Goal: Information Seeking & Learning: Understand process/instructions

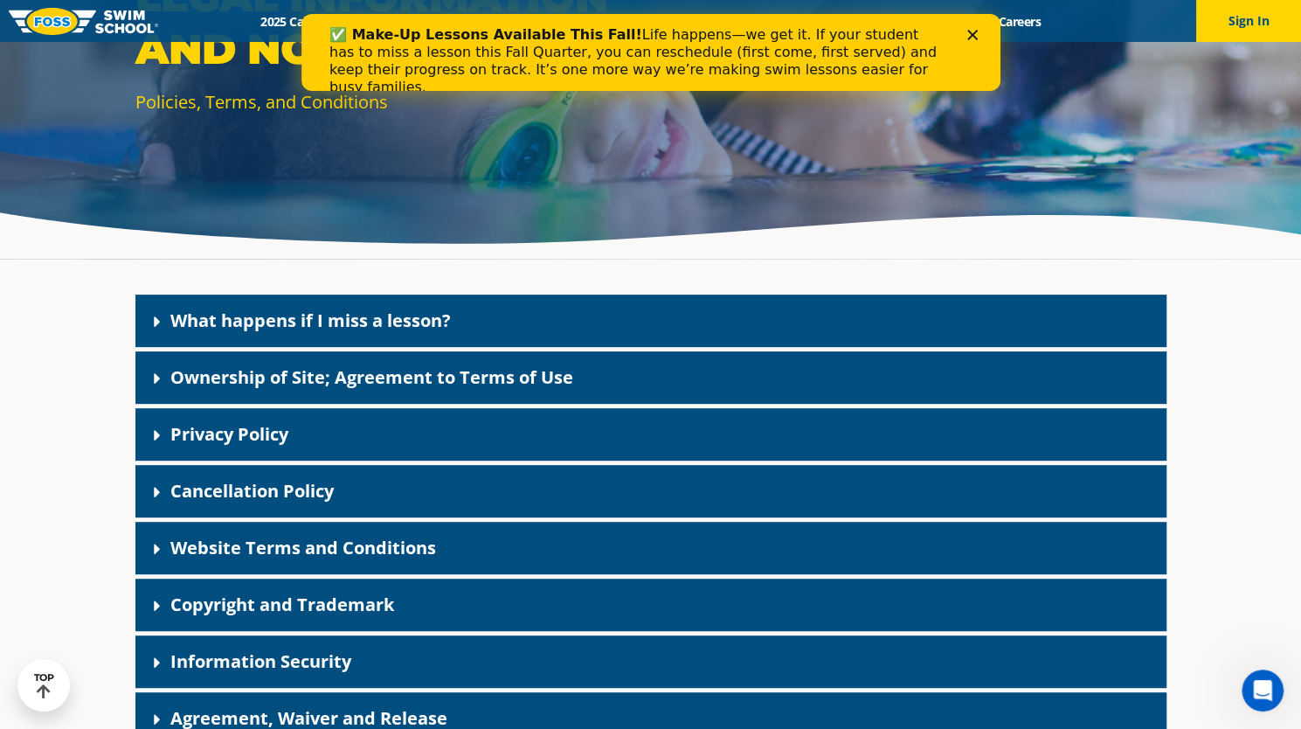
scroll to position [253, 0]
click at [399, 500] on div "Cancellation Policy" at bounding box center [650, 490] width 1031 height 52
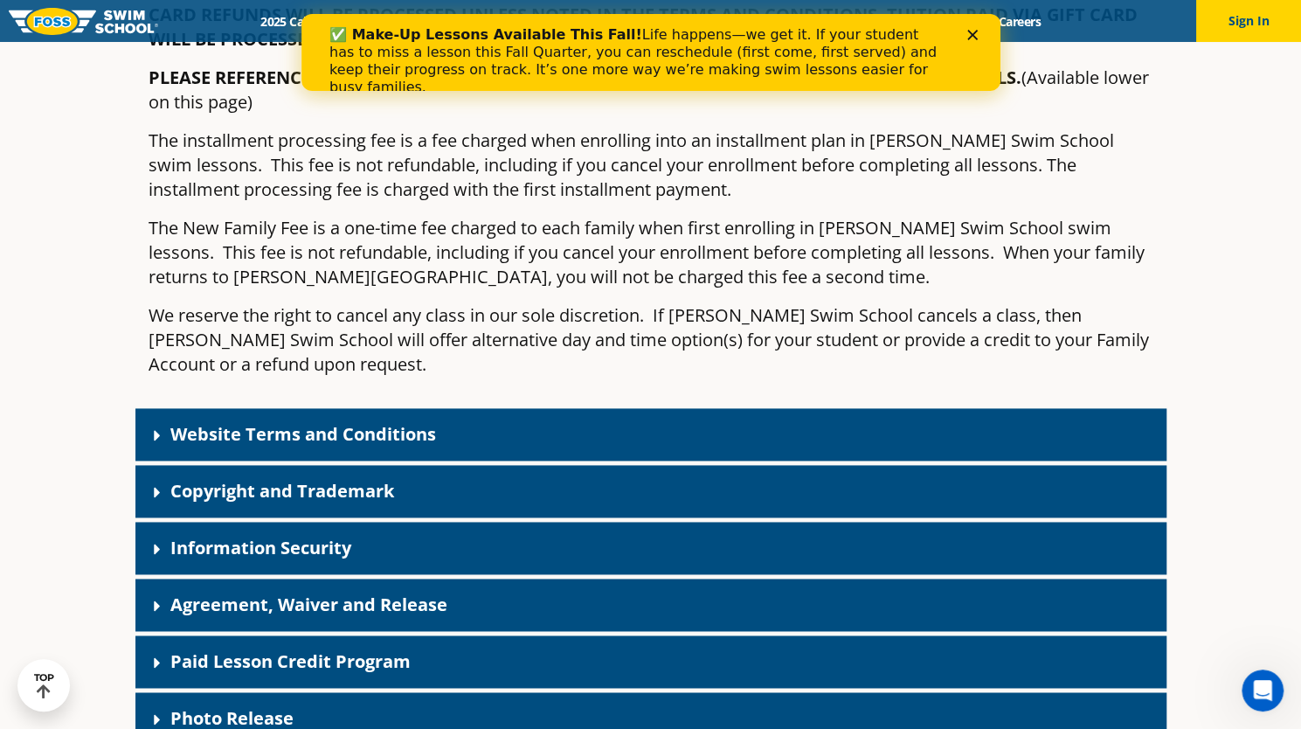
scroll to position [1220, 0]
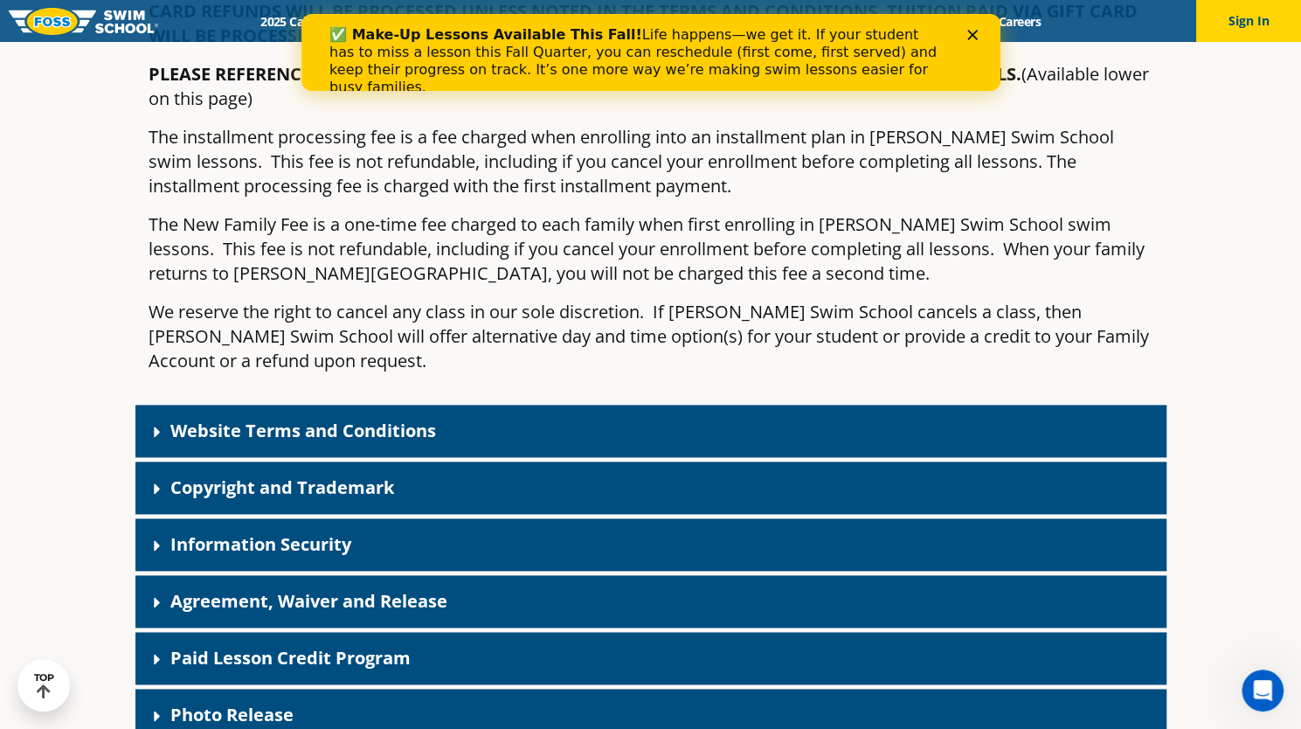
click at [464, 632] on div "Paid Lesson Credit Program" at bounding box center [650, 658] width 1031 height 52
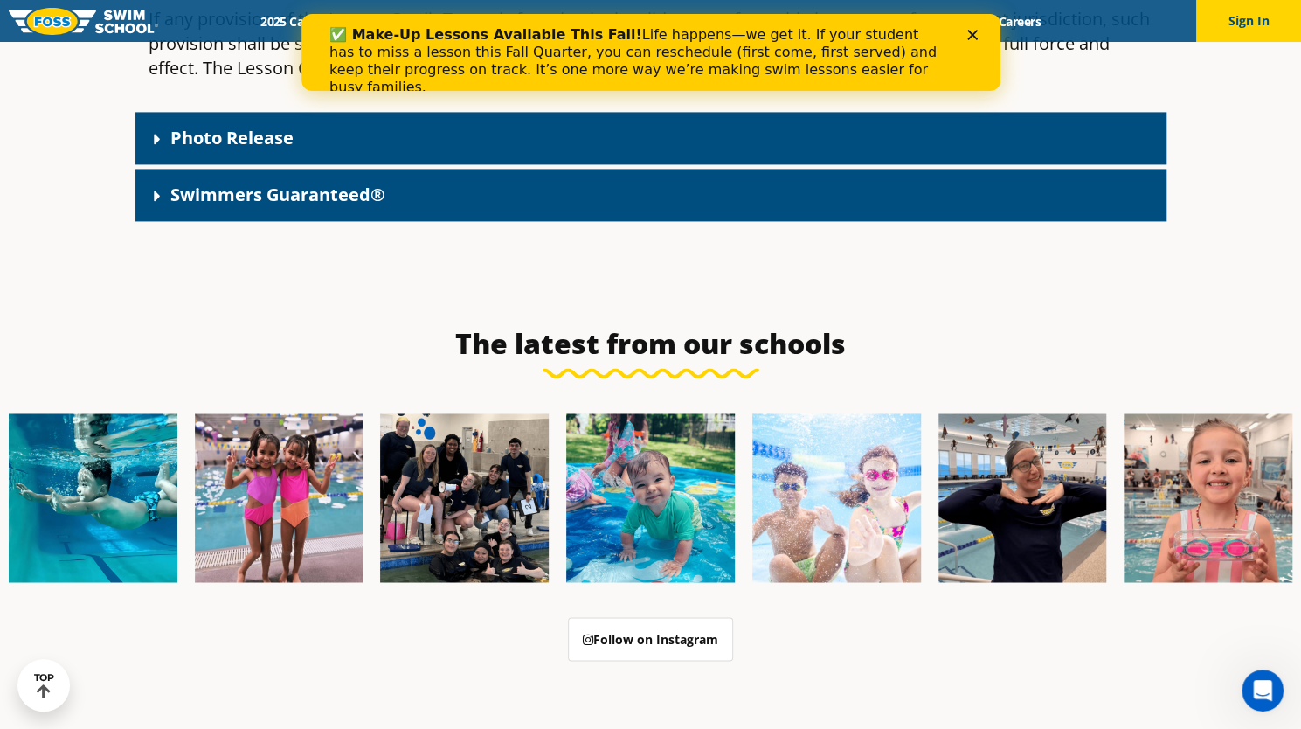
scroll to position [5367, 0]
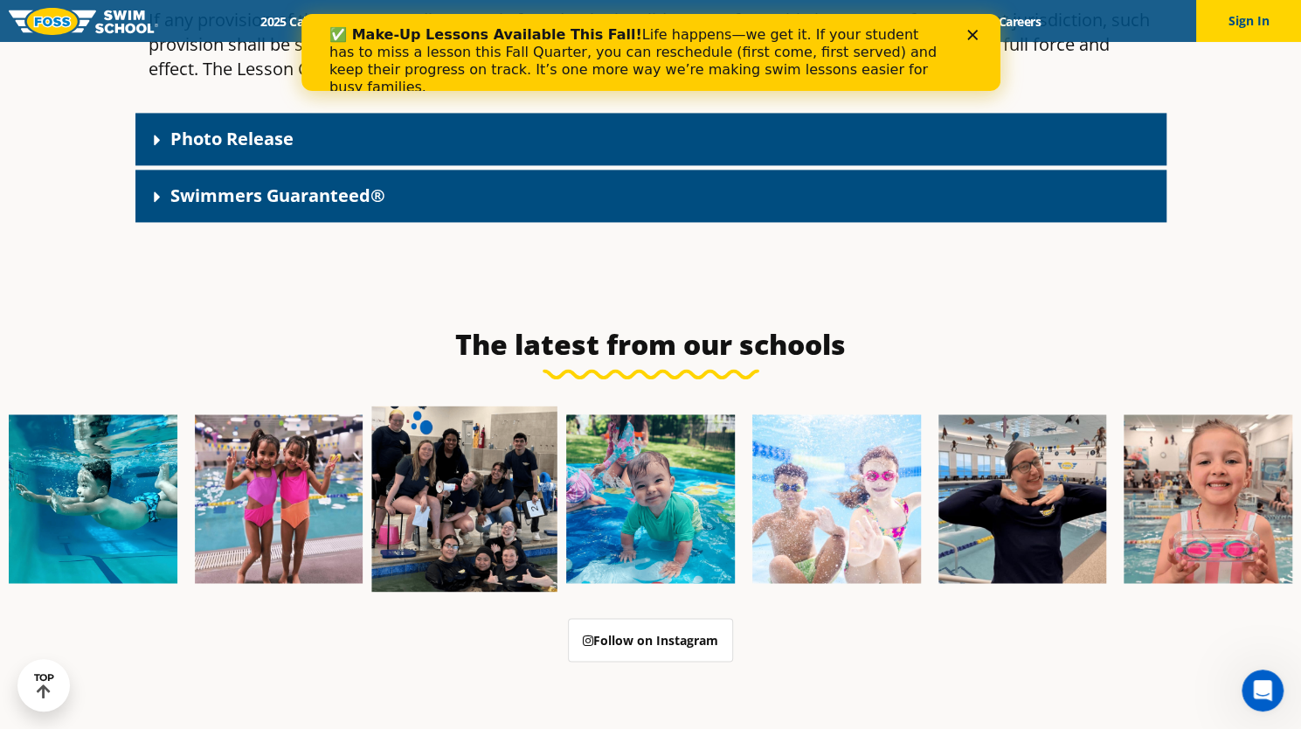
click at [475, 406] on img at bounding box center [464, 498] width 185 height 185
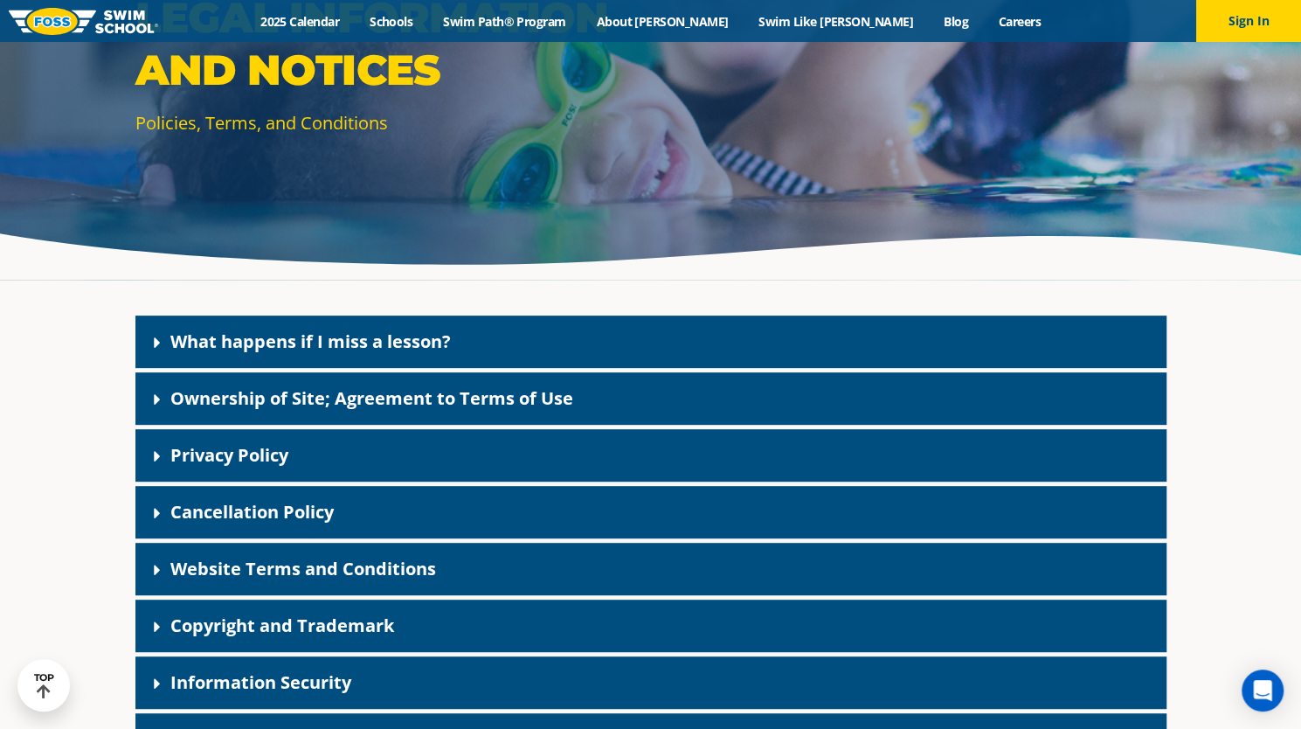
scroll to position [232, 0]
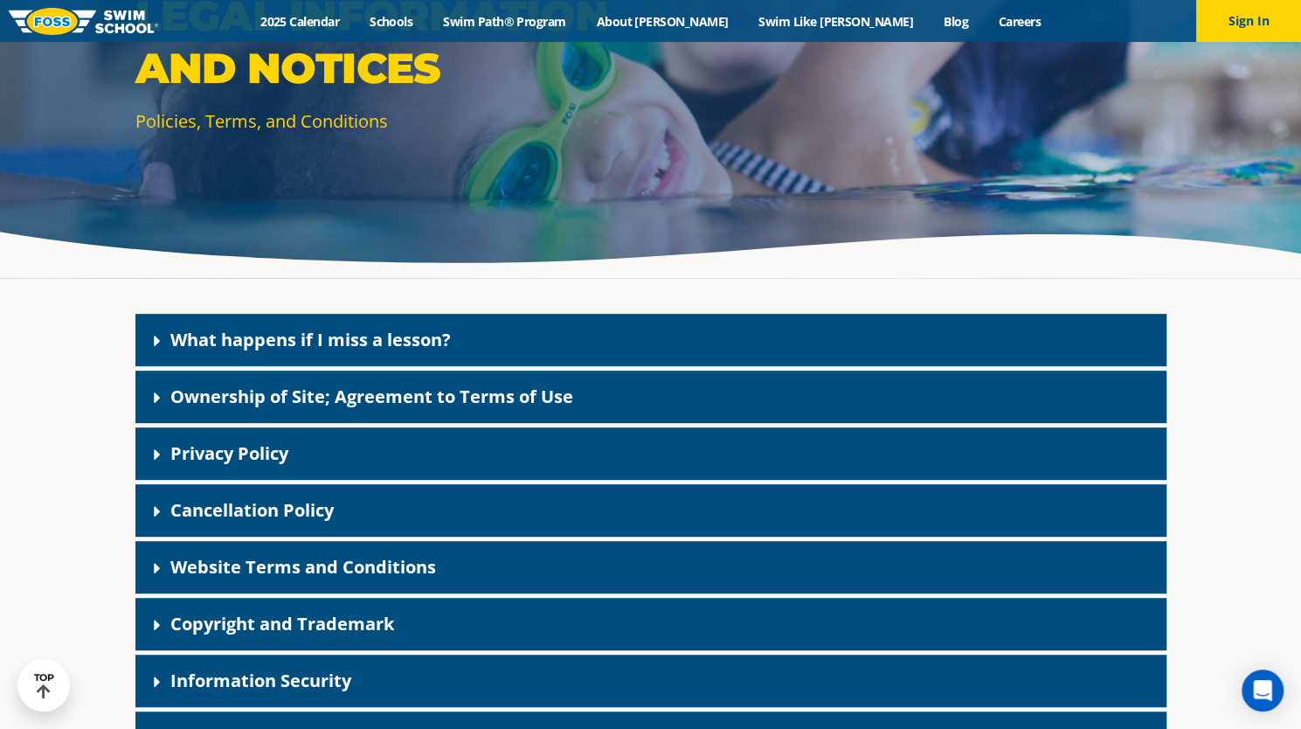
click at [315, 508] on link "Cancellation Policy" at bounding box center [251, 510] width 163 height 24
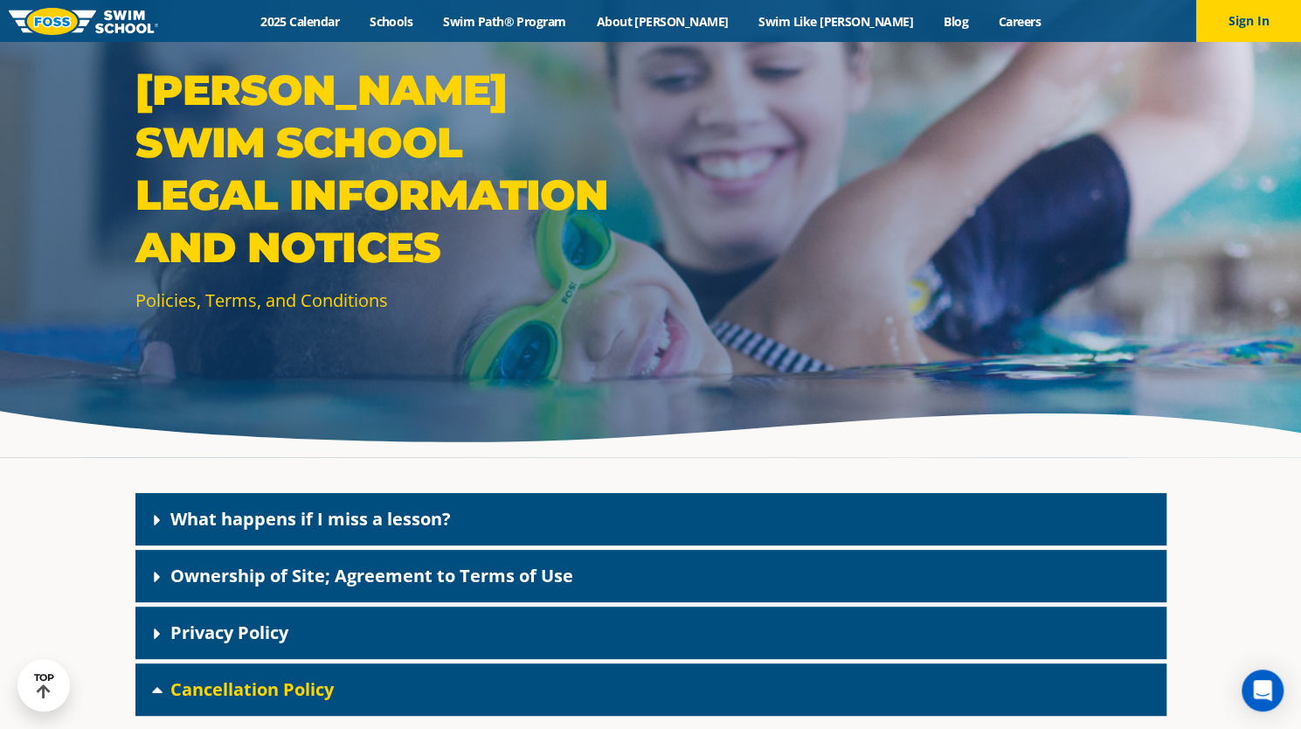
scroll to position [0, 0]
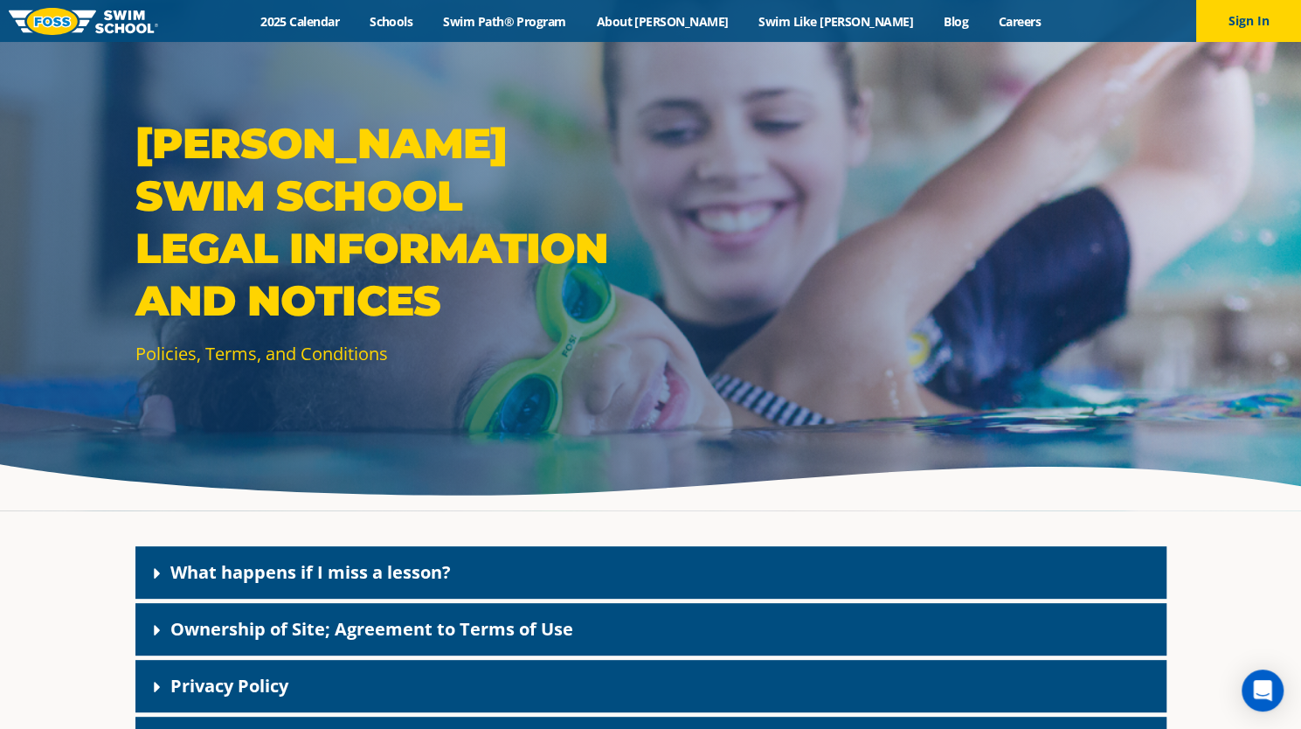
click at [393, 583] on link "What happens if I miss a lesson?" at bounding box center [310, 572] width 281 height 24
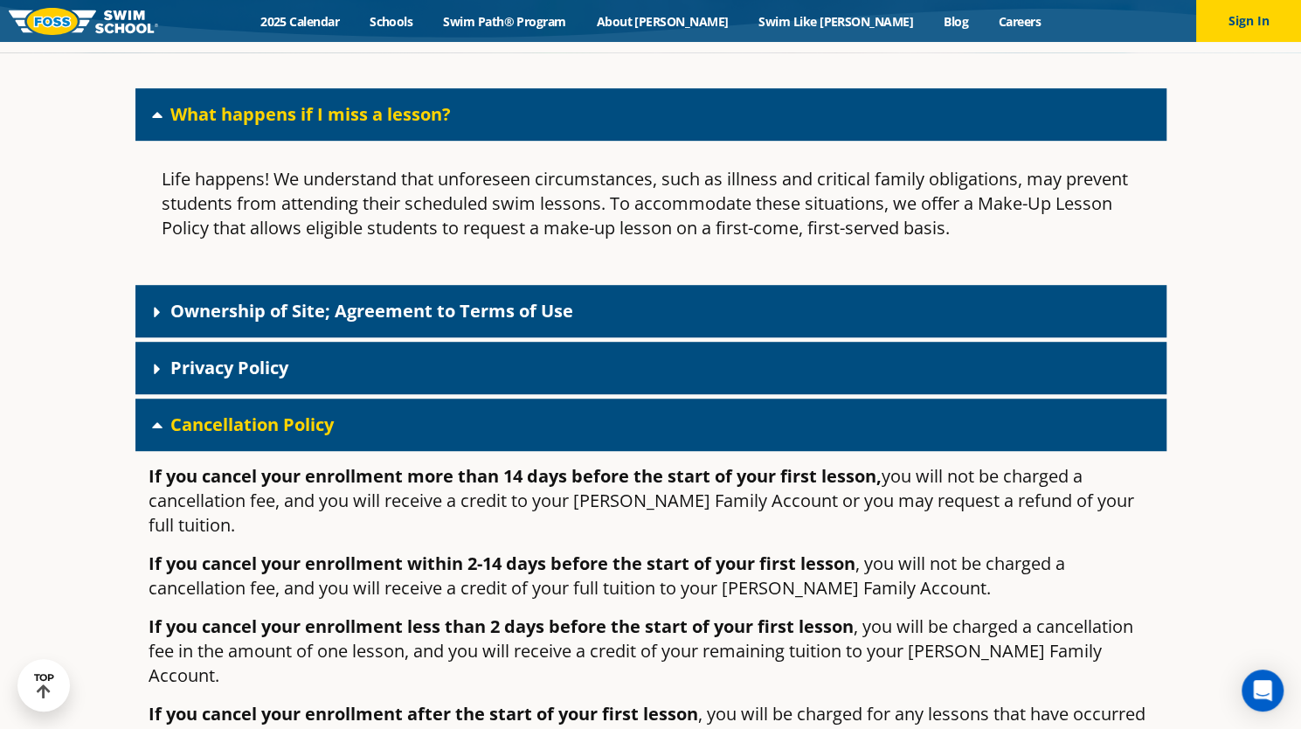
scroll to position [475, 0]
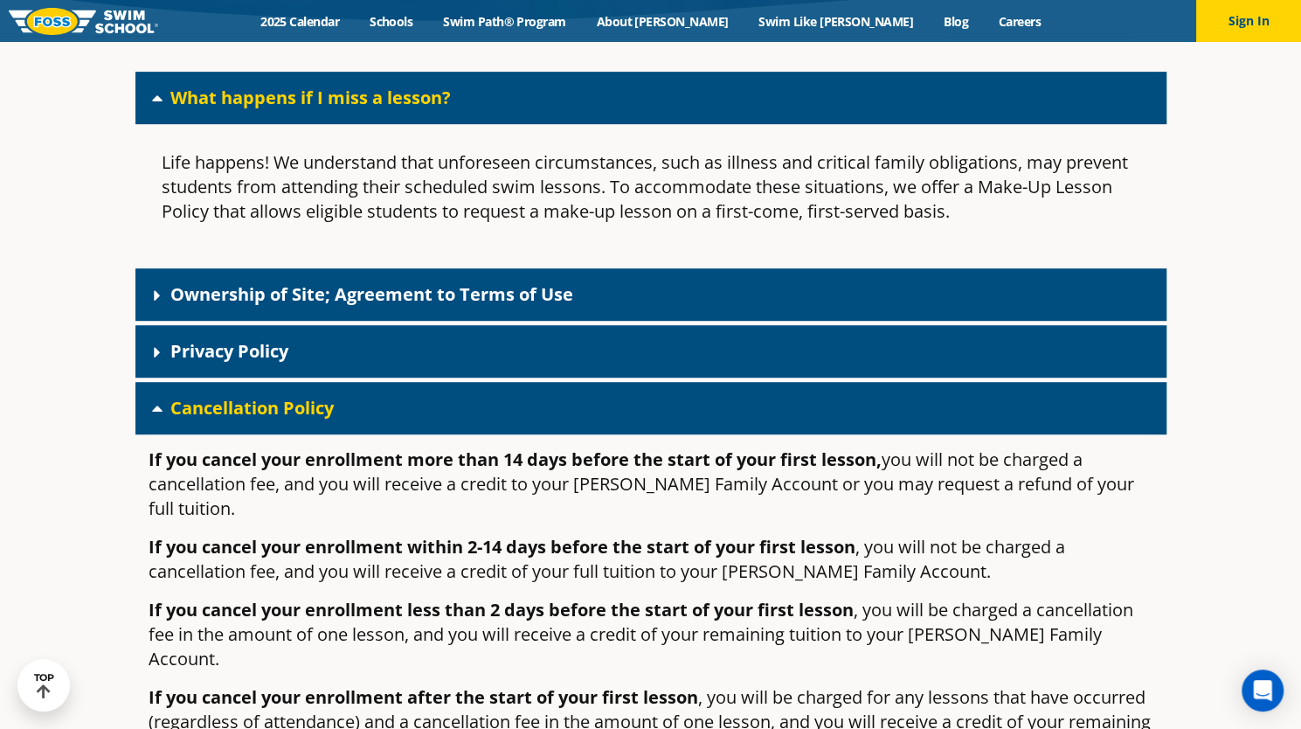
click at [263, 408] on link "Cancellation Policy" at bounding box center [251, 408] width 163 height 24
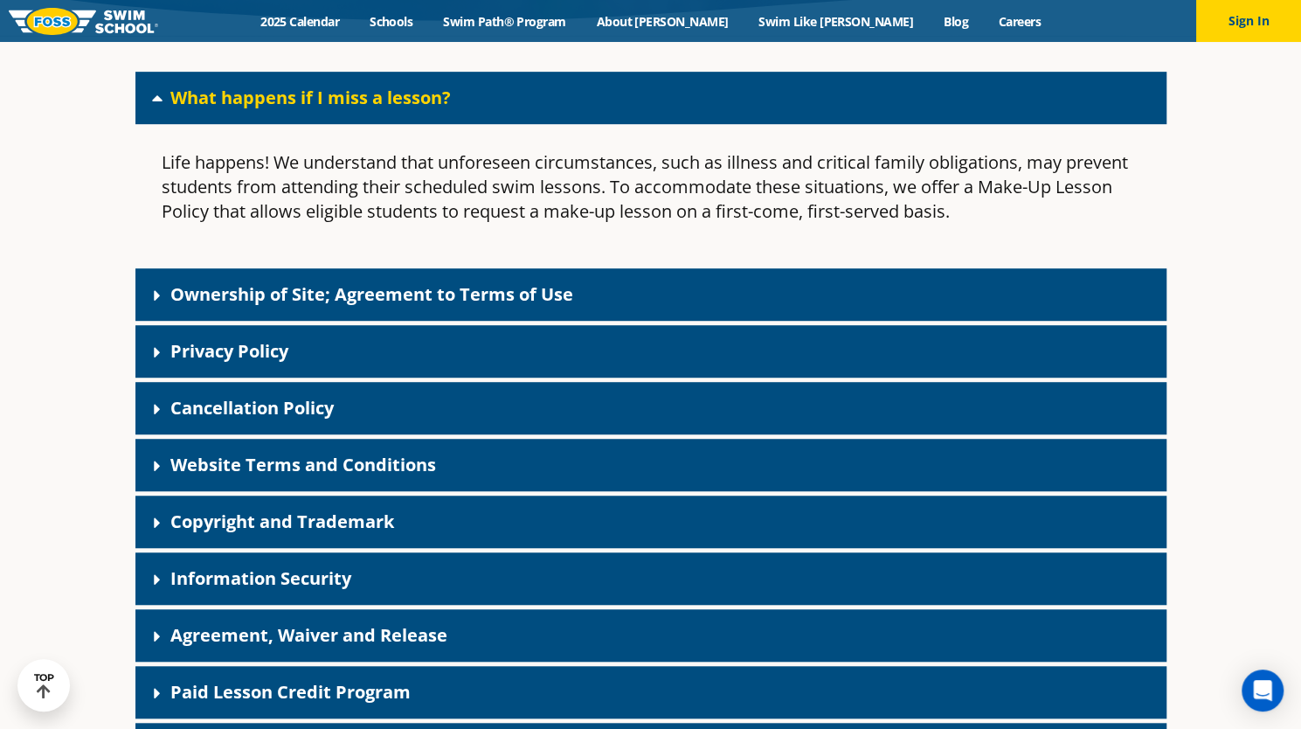
click at [291, 92] on link "What happens if I miss a lesson?" at bounding box center [310, 98] width 281 height 24
